Goal: Task Accomplishment & Management: Complete application form

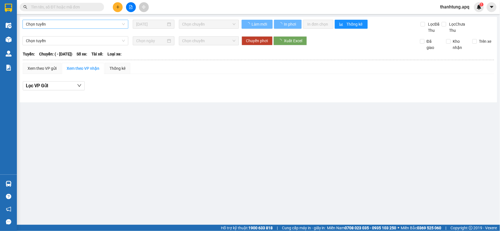
click at [85, 24] on span "Chọn tuyến" at bounding box center [75, 24] width 99 height 8
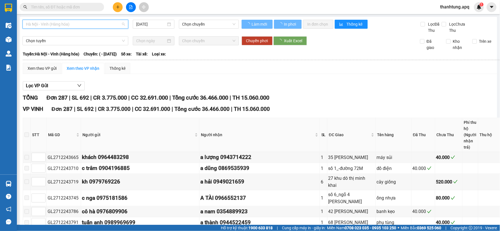
click at [83, 22] on span "Hà Nội - Vinh (Hàng hóa)" at bounding box center [75, 24] width 99 height 8
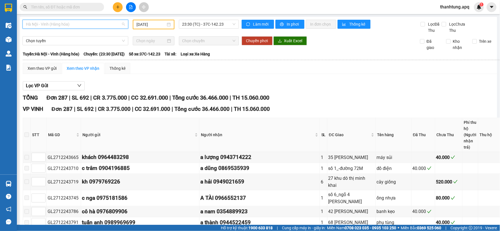
type input "27/12/2024"
click at [88, 25] on span "Hà Nội - Vinh (Hàng hóa)" at bounding box center [75, 24] width 99 height 8
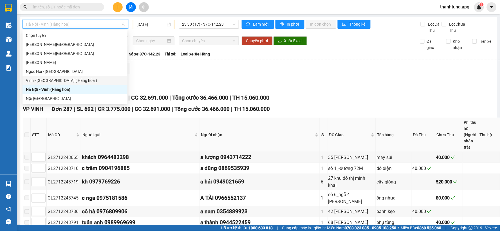
click at [70, 78] on div "Vinh - Hà Nội ( Hàng hóa )" at bounding box center [75, 80] width 98 height 6
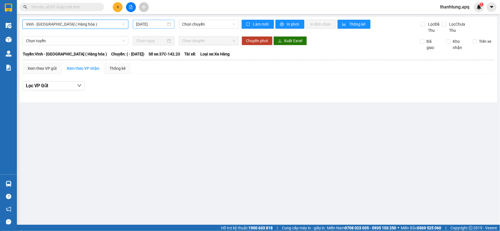
click at [161, 21] on div "14/08/2025" at bounding box center [153, 24] width 41 height 9
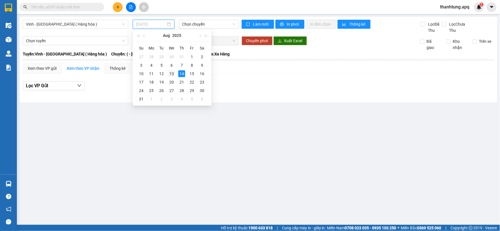
click at [172, 75] on div "13" at bounding box center [171, 73] width 7 height 7
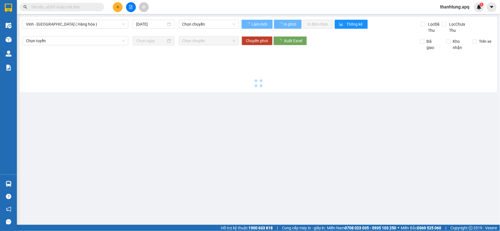
click at [172, 75] on div at bounding box center [259, 70] width 472 height 39
type input "13/08/2025"
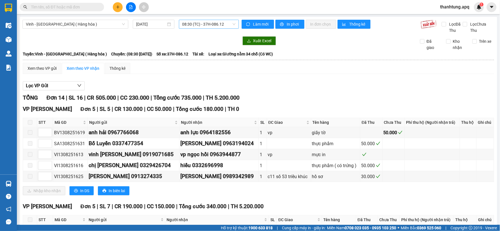
click at [227, 26] on span "08:30 (TC) - 37H-086.12" at bounding box center [208, 24] width 53 height 8
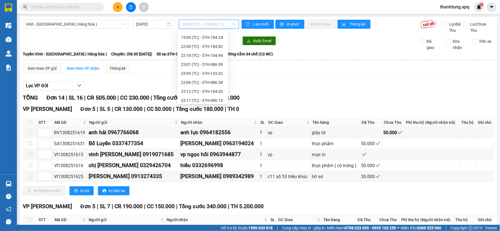
scroll to position [62, 0]
click at [215, 45] on div "22:00 (TC) - 37H-104.82" at bounding box center [203, 45] width 44 height 6
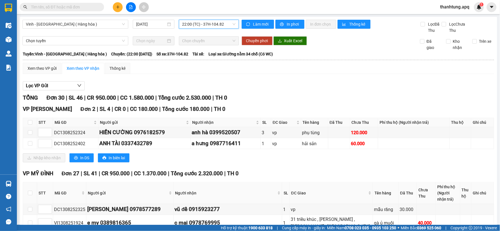
click at [229, 24] on span "22:00 (TC) - 37H-104.82" at bounding box center [208, 24] width 53 height 8
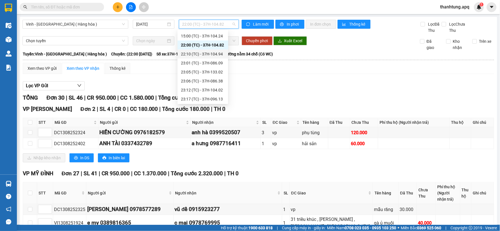
click at [217, 53] on div "22:10 (TC) - 37H-104.94" at bounding box center [203, 54] width 44 height 6
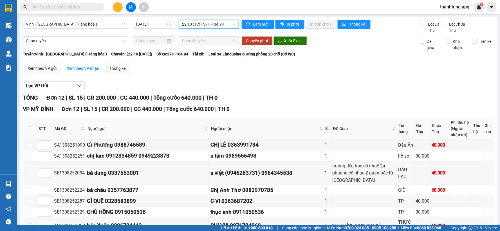
click at [229, 23] on span "22:10 (TC) - 37H-104.94" at bounding box center [208, 24] width 53 height 8
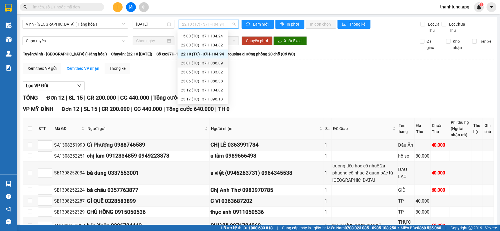
click at [219, 64] on div "23:01 (TC) - 37H-086.09" at bounding box center [203, 63] width 44 height 6
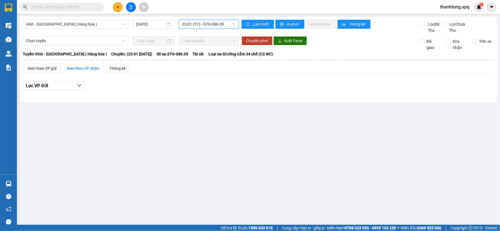
click at [229, 24] on span "23:01 (TC) - 37H-086.09" at bounding box center [208, 24] width 53 height 8
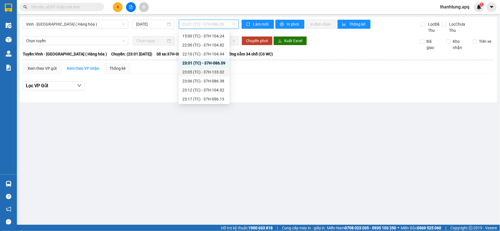
click at [221, 72] on div "23:05 (TC) - 37H-133.02" at bounding box center [204, 72] width 44 height 6
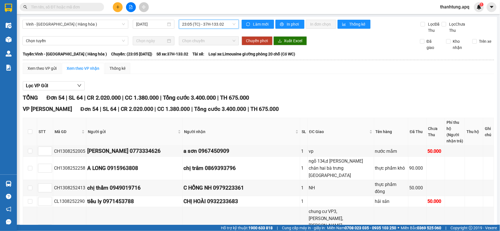
click at [227, 22] on span "23:05 (TC) - 37H-133.02" at bounding box center [208, 24] width 53 height 8
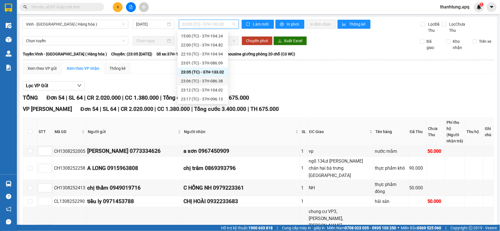
click at [221, 80] on div "23:06 (TC) - 37H-086.38" at bounding box center [203, 81] width 44 height 6
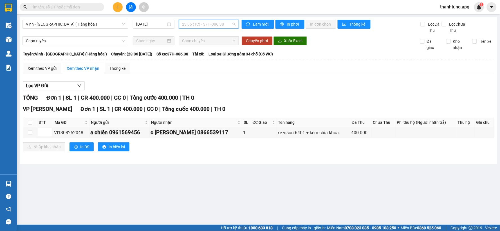
click at [230, 22] on span "23:06 (TC) - 37H-086.38" at bounding box center [208, 24] width 53 height 8
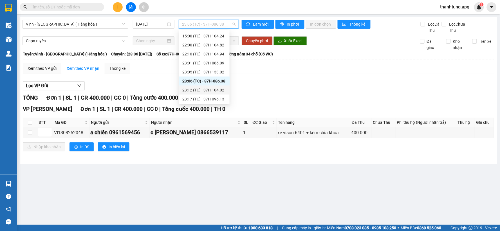
click at [220, 91] on div "23:12 (TC) - 37H-104.02" at bounding box center [204, 90] width 44 height 6
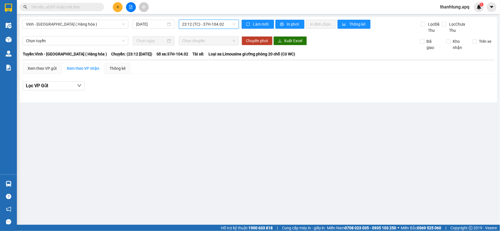
click at [230, 23] on span "23:12 (TC) - 37H-104.02" at bounding box center [208, 24] width 53 height 8
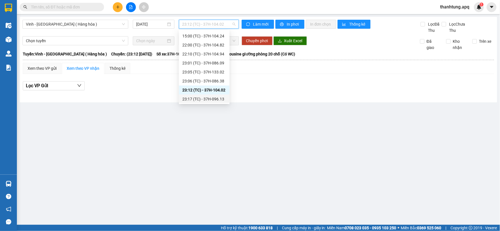
click at [219, 99] on div "23:17 (TC) - 37H-096.13" at bounding box center [204, 99] width 44 height 6
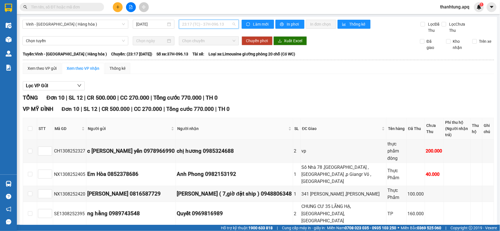
click at [226, 24] on span "23:17 (TC) - 37H-096.13" at bounding box center [208, 24] width 53 height 8
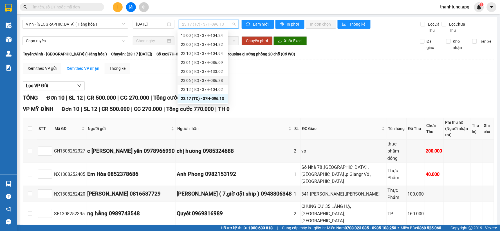
scroll to position [81, 0]
click at [220, 91] on div "23:18 (TC) - 37H-104.41" at bounding box center [203, 89] width 44 height 6
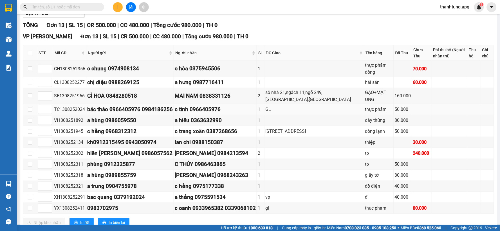
scroll to position [3, 0]
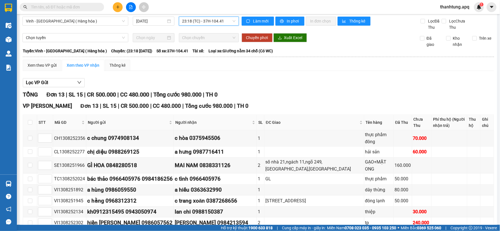
click at [225, 19] on span "23:18 (TC) - 37H-104.41" at bounding box center [208, 21] width 53 height 8
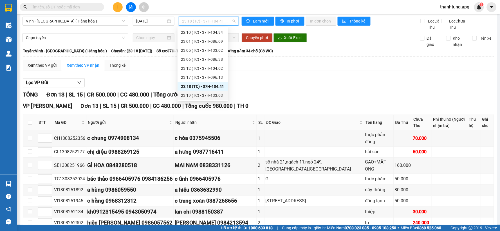
click at [217, 95] on div "23:19 (TC) - 37H-133.03" at bounding box center [203, 95] width 44 height 6
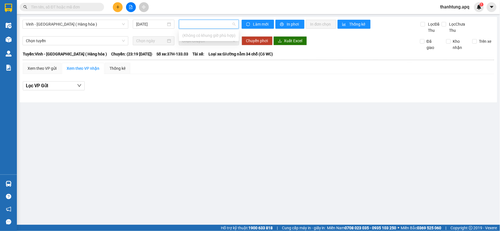
scroll to position [0, 673]
drag, startPoint x: 500, startPoint y: 61, endPoint x: 500, endPoint y: 91, distance: 31.0
click at [500, 91] on main "Vinh - Hà Nội ( Hàng hóa ) 13/08/2025 23:19 23:19 (TC) - 37H-133.03 Làm mới In …" at bounding box center [250, 112] width 500 height 225
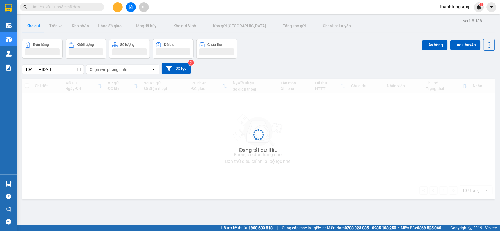
click at [118, 6] on icon "plus" at bounding box center [118, 7] width 4 height 4
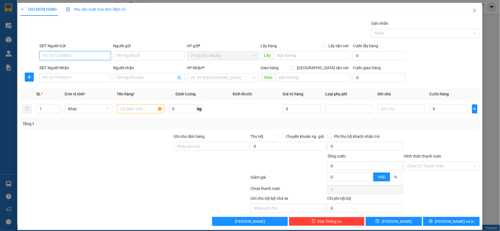
click at [83, 55] on input "SĐT Người Gửi" at bounding box center [74, 55] width 71 height 9
click at [74, 55] on input "SĐT Người Gửi" at bounding box center [74, 55] width 71 height 9
type input "0855960582"
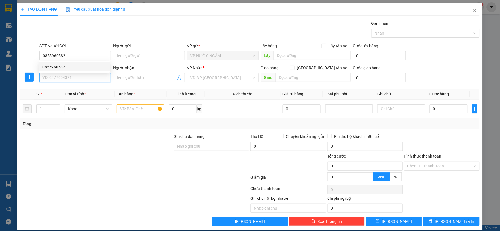
click at [53, 79] on input "SĐT Người Nhận" at bounding box center [74, 77] width 71 height 9
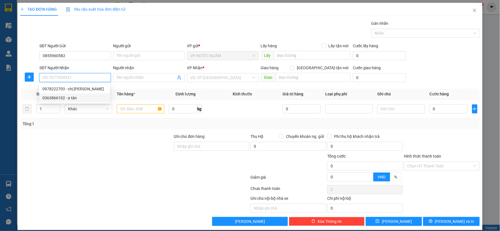
click at [63, 99] on div "0363866102 - a tân" at bounding box center [74, 98] width 64 height 6
type input "0363866102"
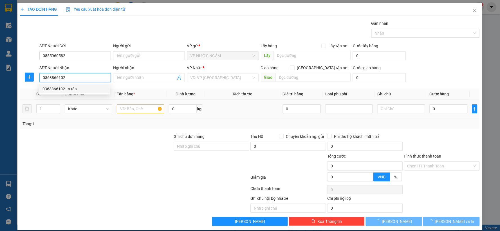
type input "a tân"
checkbox input "true"
type input "cây xăng hưng thịnh"
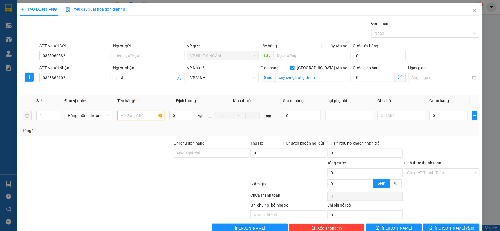
click at [137, 115] on input "text" at bounding box center [141, 115] width 48 height 9
type input "thuốc"
click at [438, 116] on input "0" at bounding box center [449, 115] width 38 height 9
type input "5"
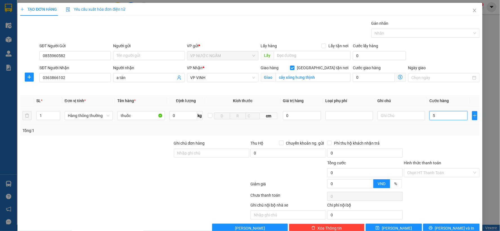
type input "5"
type input "50"
type input "50.000"
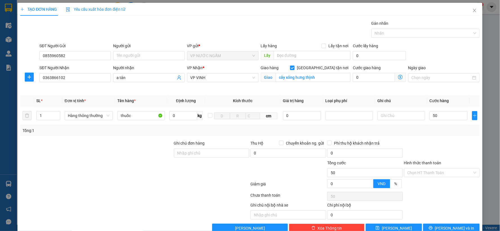
type input "50.000"
click at [422, 161] on label "Hình thức thanh toán" at bounding box center [422, 163] width 37 height 5
click at [422, 169] on input "Hình thức thanh toán" at bounding box center [440, 173] width 65 height 8
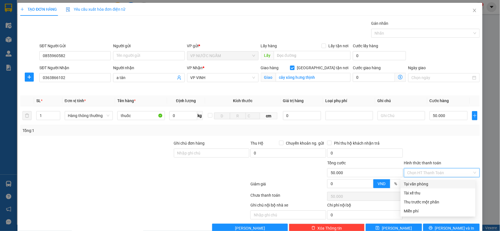
click at [423, 184] on div "Tại văn phòng" at bounding box center [438, 184] width 68 height 6
type input "0"
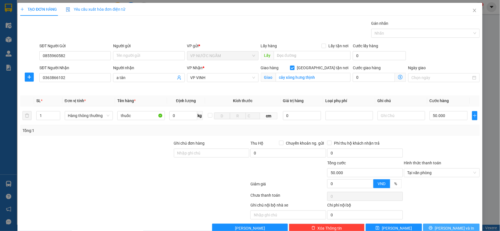
click at [455, 226] on span "Lưu và In" at bounding box center [454, 228] width 39 height 6
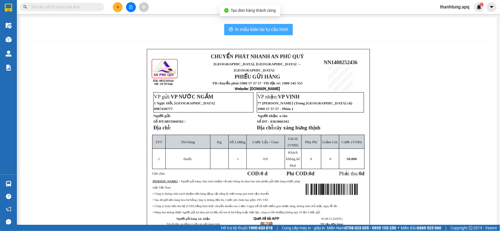
click at [258, 30] on span "In mẫu biên lai tự cấu hình" at bounding box center [262, 29] width 53 height 7
